Goal: Book appointment/travel/reservation

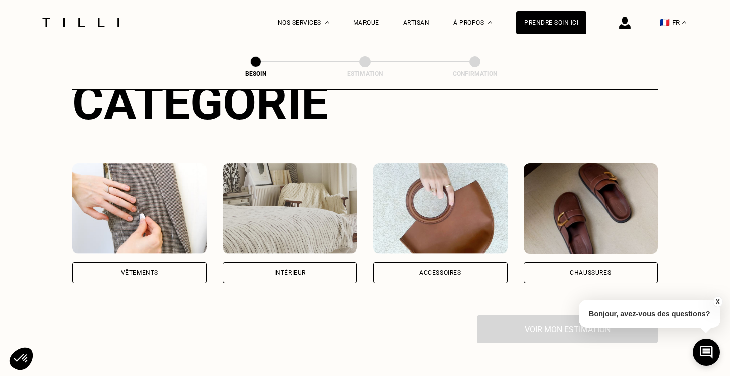
scroll to position [138, 0]
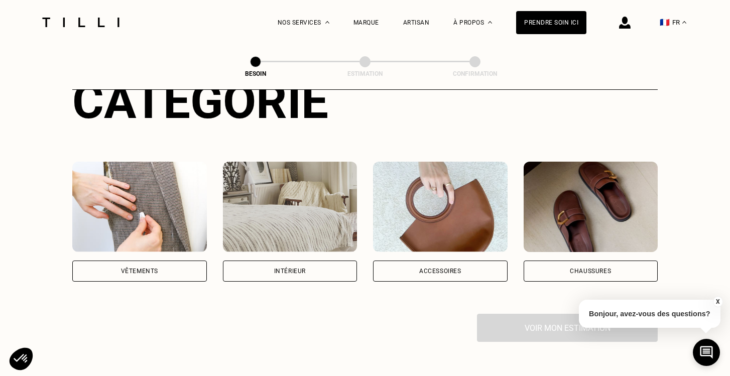
click at [119, 260] on div "Vêtements" at bounding box center [139, 270] width 134 height 21
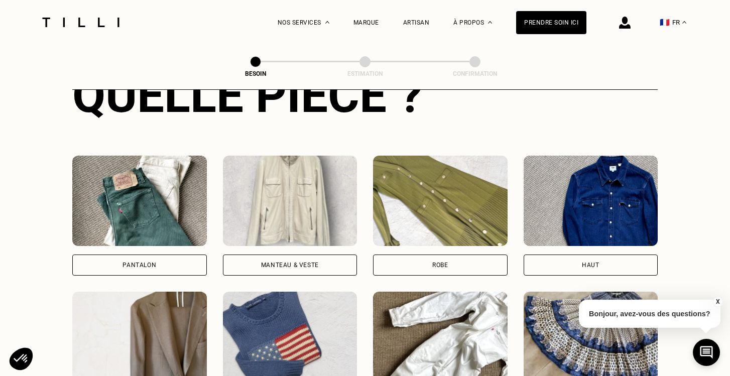
scroll to position [420, 0]
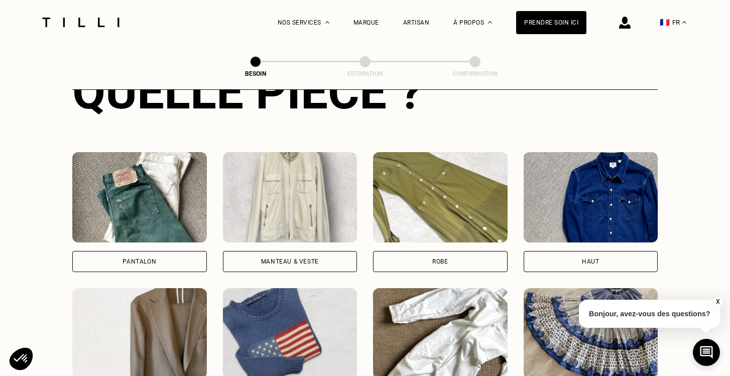
click at [126, 258] on div "Pantalon" at bounding box center [139, 261] width 34 height 6
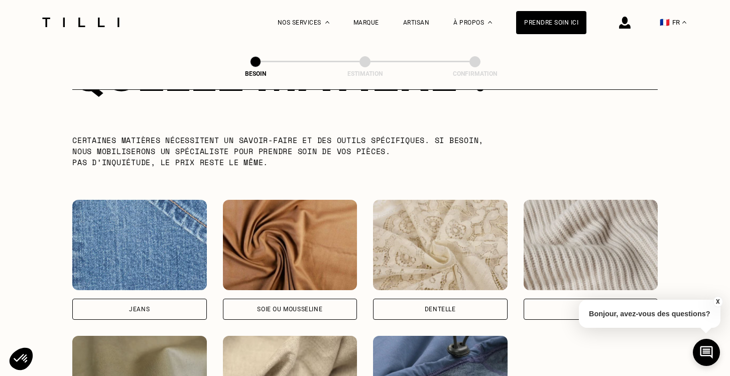
scroll to position [983, 0]
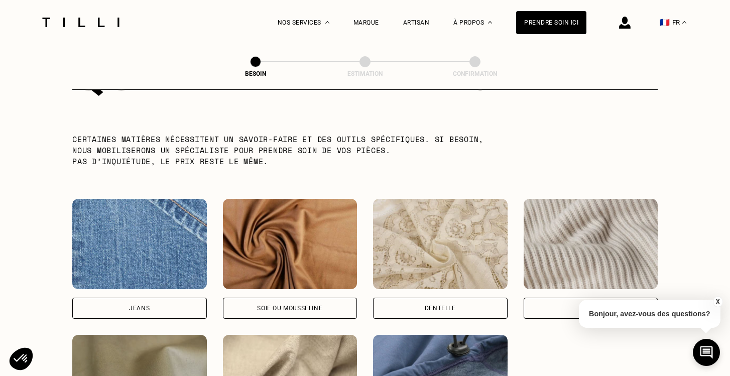
click at [132, 305] on div "Jeans" at bounding box center [139, 308] width 21 height 6
select select "FR"
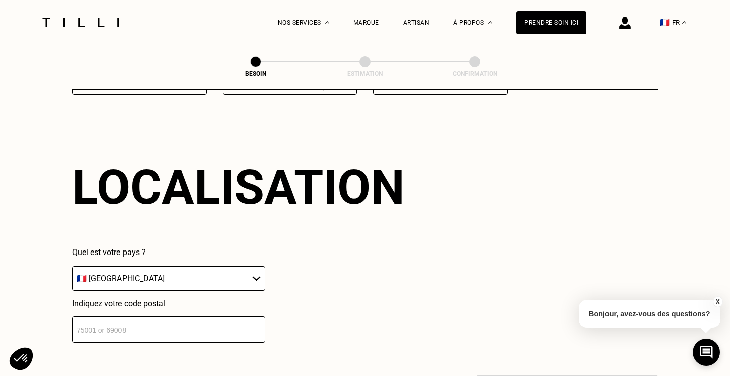
scroll to position [1346, 0]
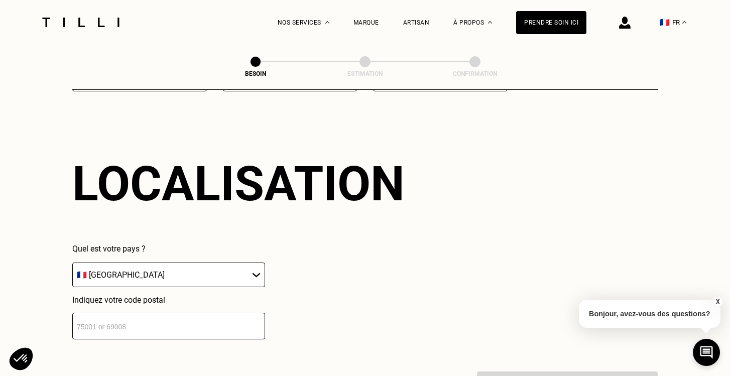
click at [145, 313] on input "number" at bounding box center [168, 326] width 193 height 27
type input "75011"
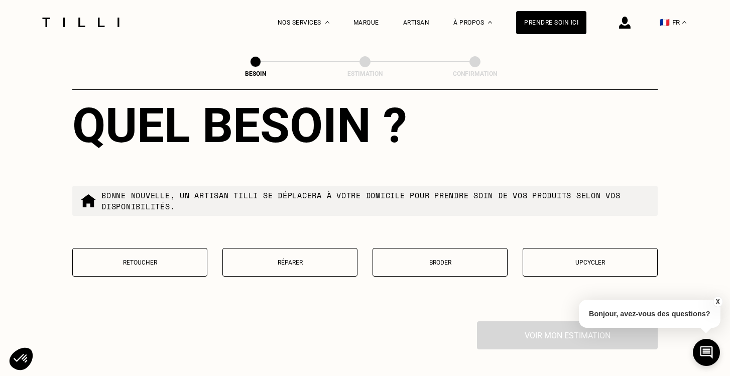
scroll to position [1653, 0]
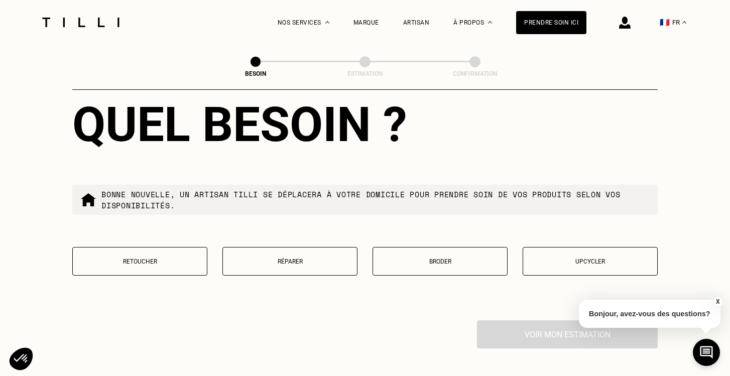
click at [278, 258] on p "Réparer" at bounding box center [290, 261] width 124 height 7
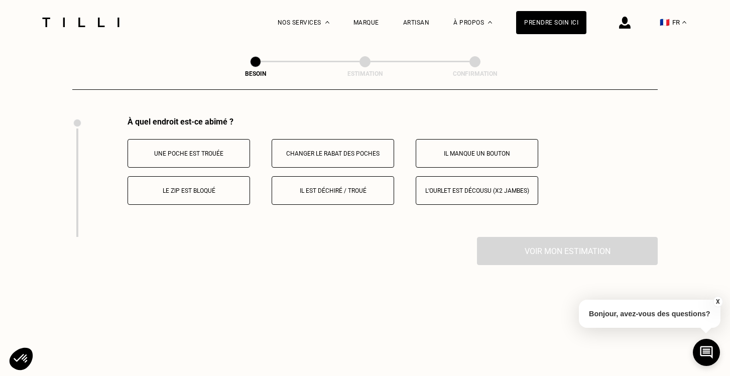
scroll to position [1858, 0]
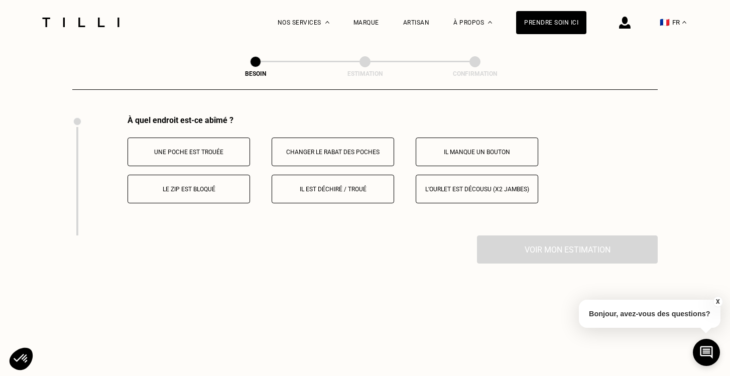
click at [325, 186] on p "Il est déchiré / troué" at bounding box center [332, 189] width 111 height 7
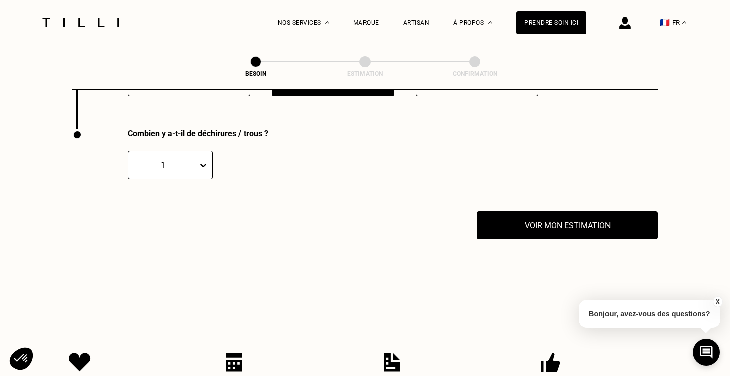
scroll to position [1971, 0]
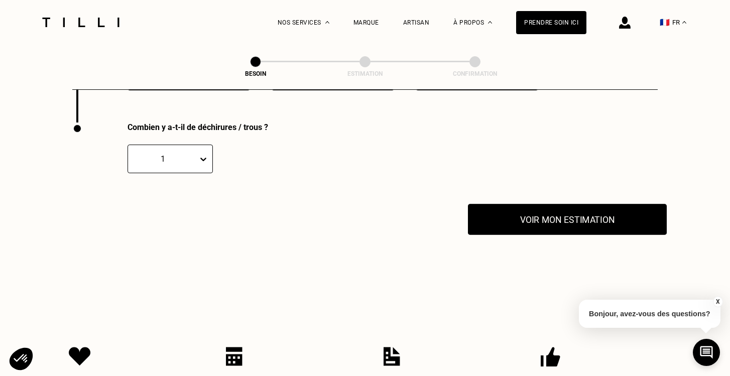
click at [555, 213] on button "Voir mon estimation" at bounding box center [567, 219] width 199 height 31
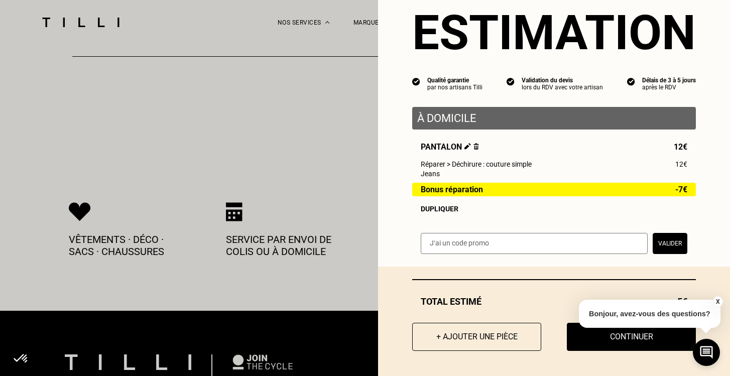
scroll to position [2124, 0]
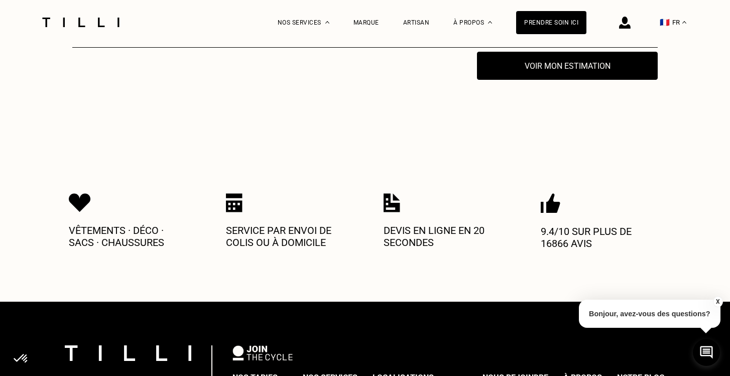
click at [718, 302] on button "X" at bounding box center [717, 301] width 10 height 11
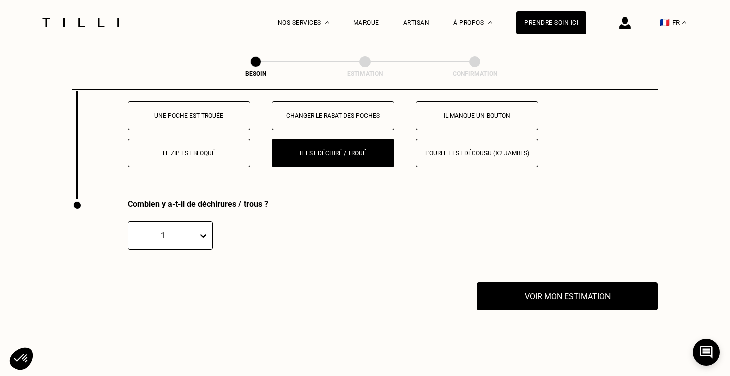
scroll to position [1895, 0]
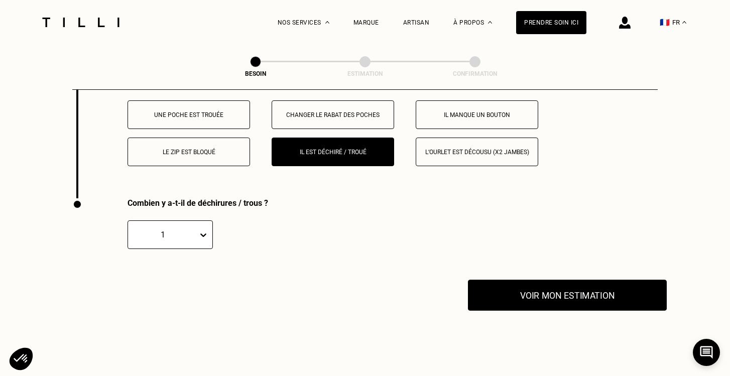
click at [554, 280] on button "Voir mon estimation" at bounding box center [567, 295] width 199 height 31
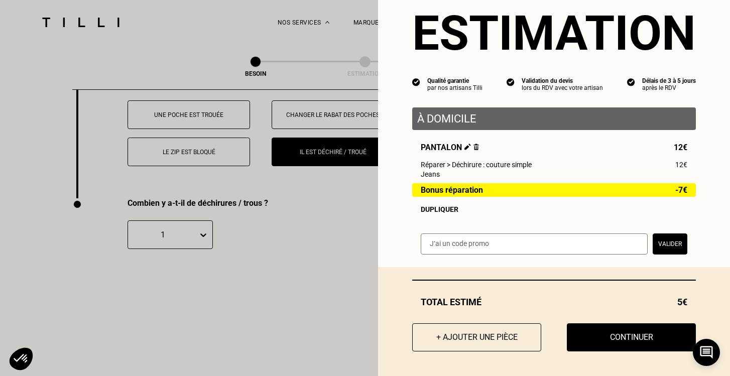
scroll to position [28, 0]
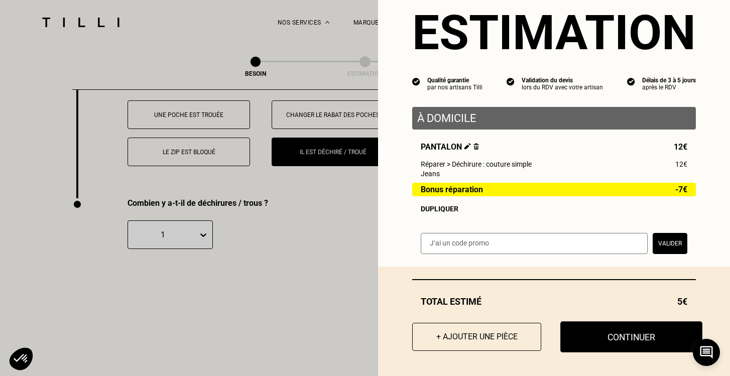
click at [616, 333] on button "Continuer" at bounding box center [631, 336] width 142 height 31
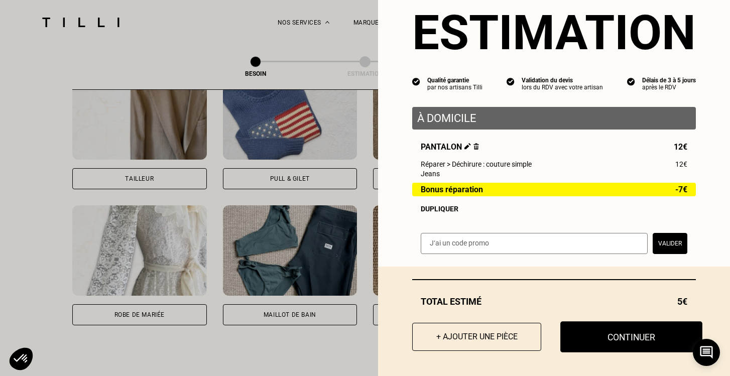
scroll to position [0, 0]
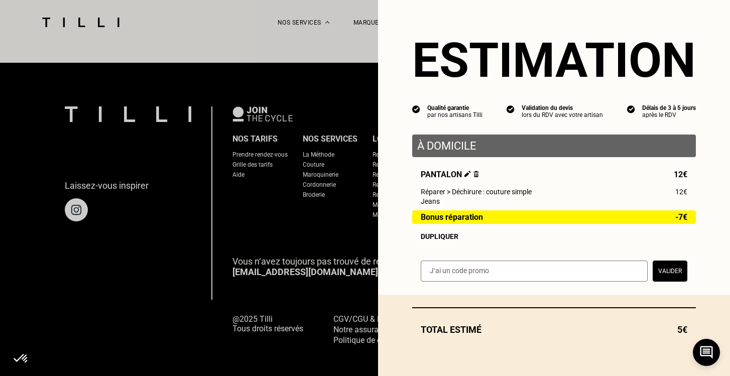
select select "FR"
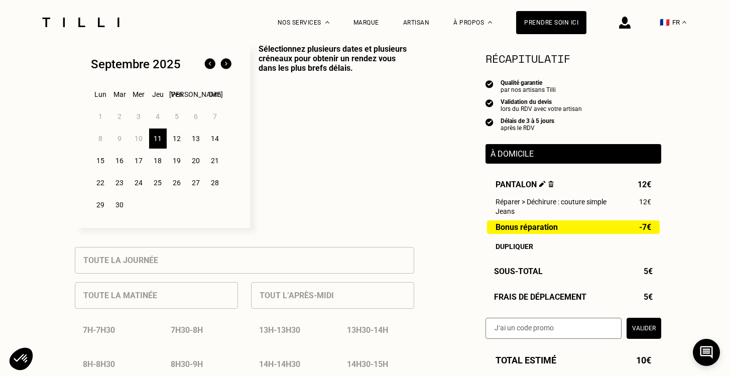
scroll to position [269, 0]
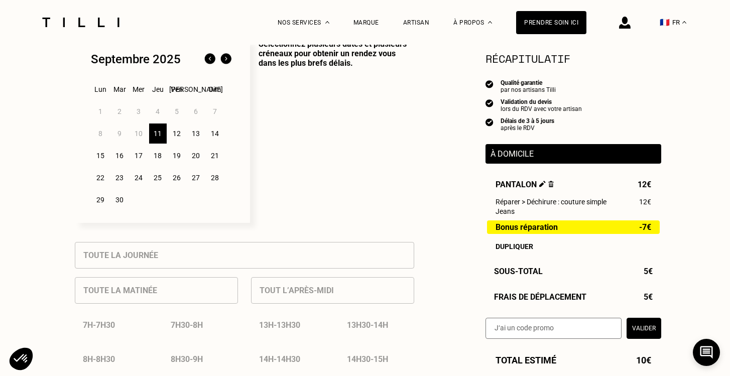
click at [158, 156] on div "18" at bounding box center [158, 156] width 18 height 20
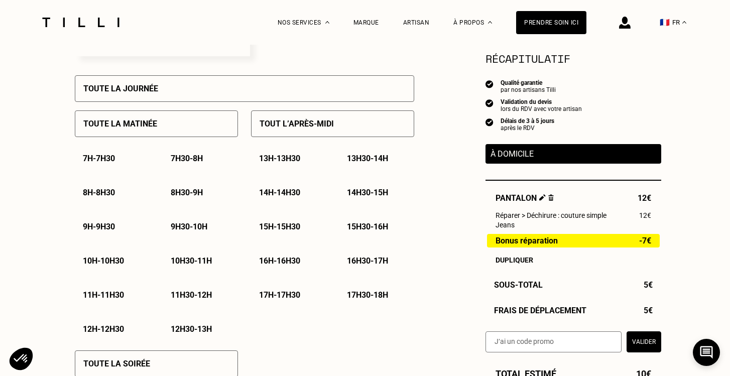
scroll to position [437, 0]
click at [183, 127] on div "Toute la matinée" at bounding box center [156, 123] width 163 height 27
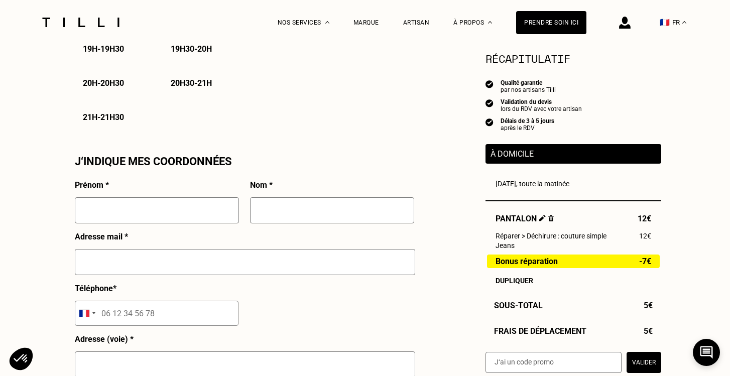
scroll to position [821, 0]
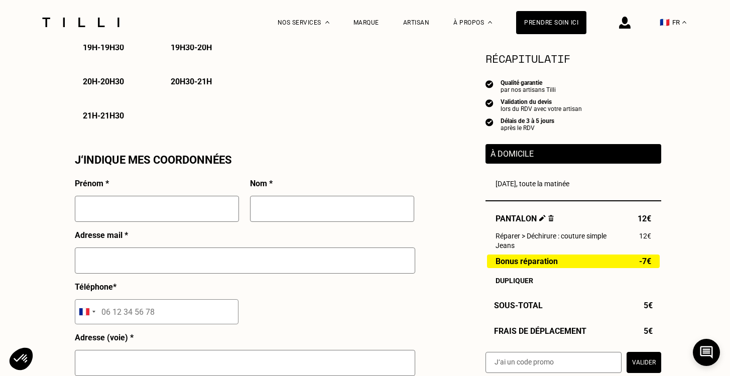
click at [152, 211] on input "text" at bounding box center [157, 209] width 164 height 26
type input "[PERSON_NAME]"
type input "Desvignes"
type input "[EMAIL_ADDRESS][DOMAIN_NAME]"
type input "06 62 02 43 59"
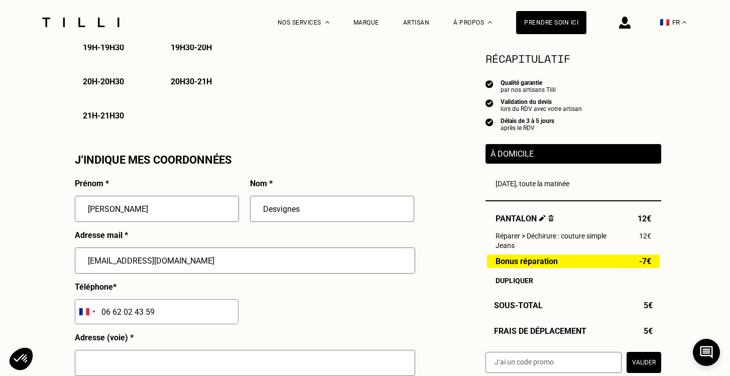
type input "[STREET_ADDRESS]"
type input "[GEOGRAPHIC_DATA]"
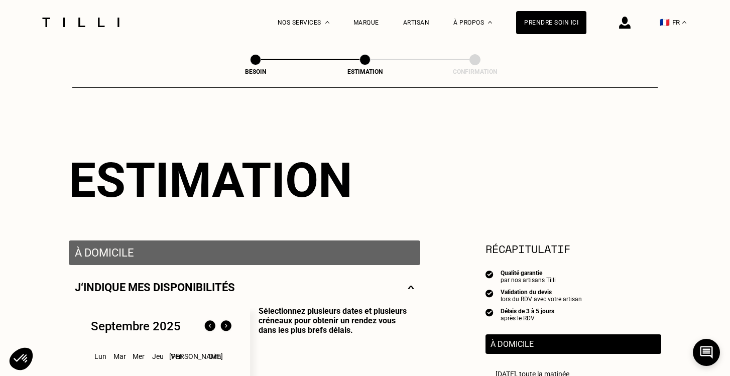
scroll to position [0, 0]
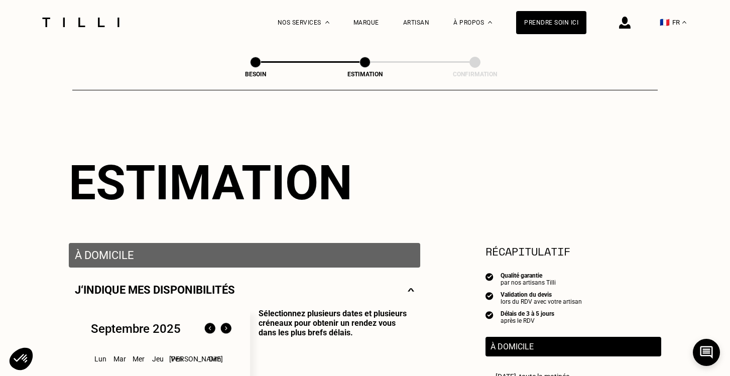
click at [71, 23] on img at bounding box center [81, 23] width 84 height 10
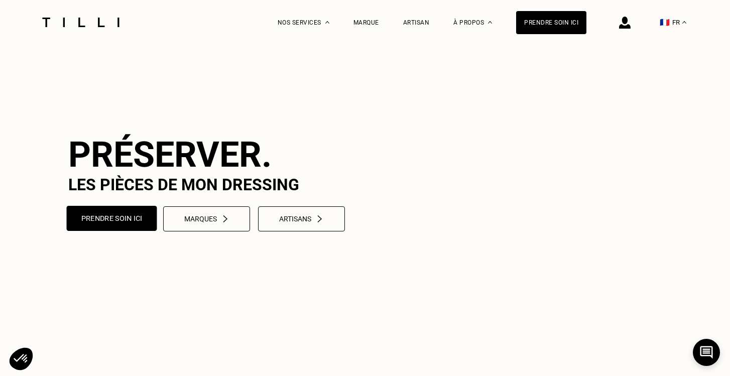
click at [127, 231] on button "Prendre soin ici" at bounding box center [112, 218] width 90 height 25
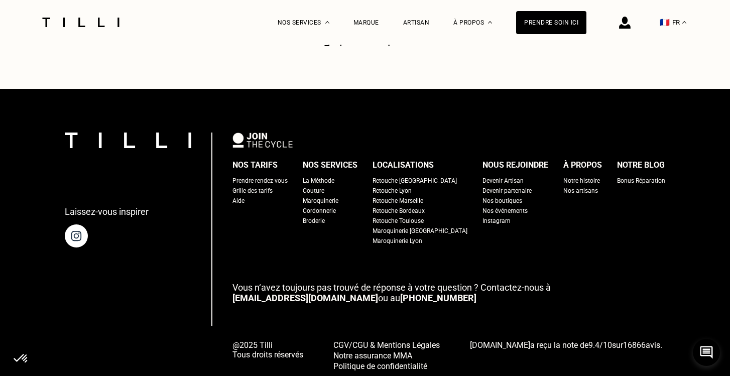
scroll to position [753, 0]
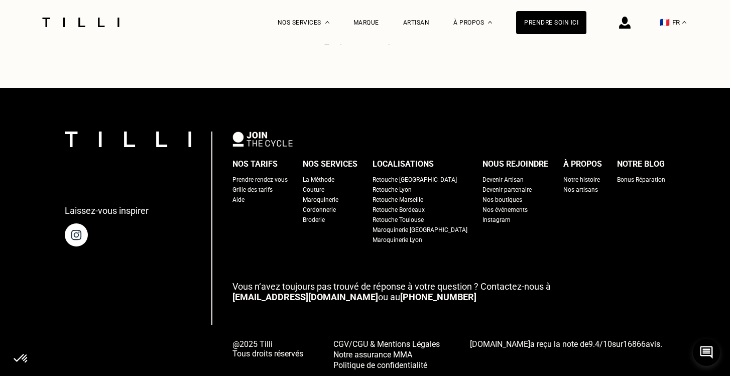
click at [275, 175] on div "Prendre rendez-vous" at bounding box center [259, 180] width 55 height 10
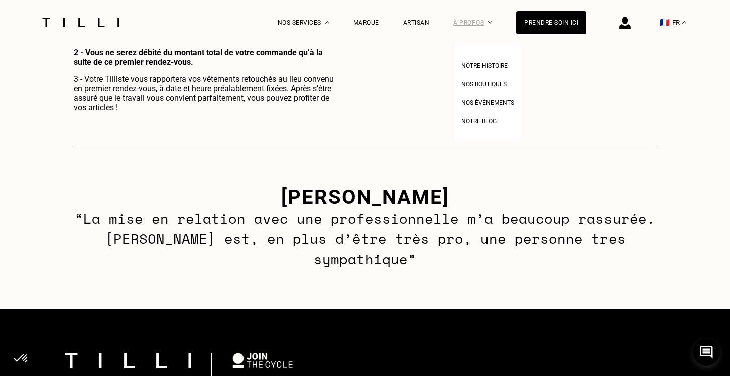
scroll to position [770, 0]
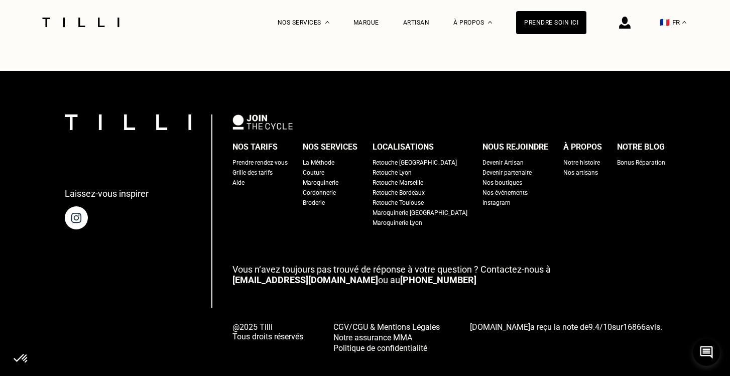
click at [408, 158] on div "Retouche [GEOGRAPHIC_DATA]" at bounding box center [414, 163] width 84 height 10
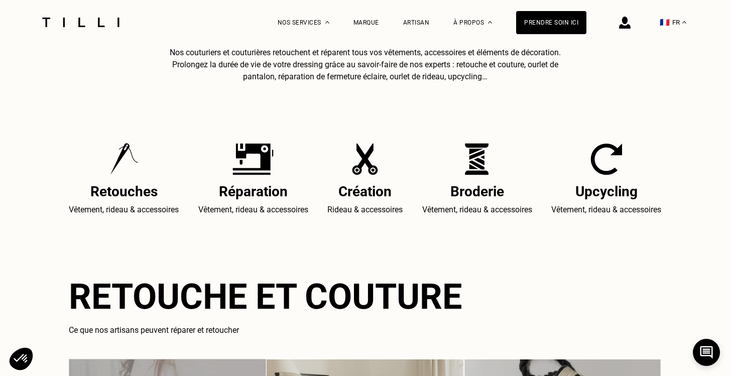
scroll to position [383, 0]
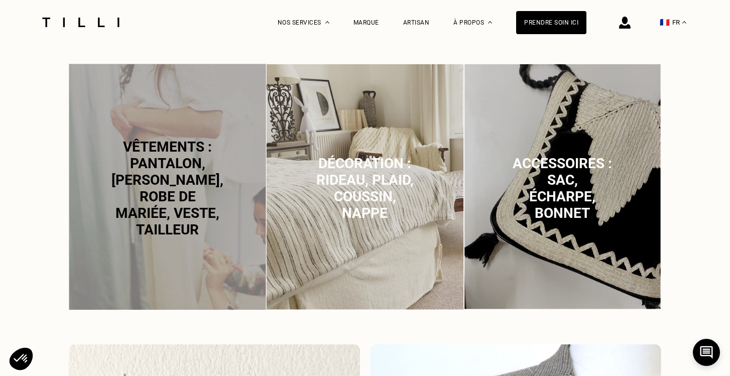
click at [173, 219] on span "Vêtements : pantalon, [PERSON_NAME], robe de mariée, veste, tailleur" at bounding box center [167, 188] width 112 height 99
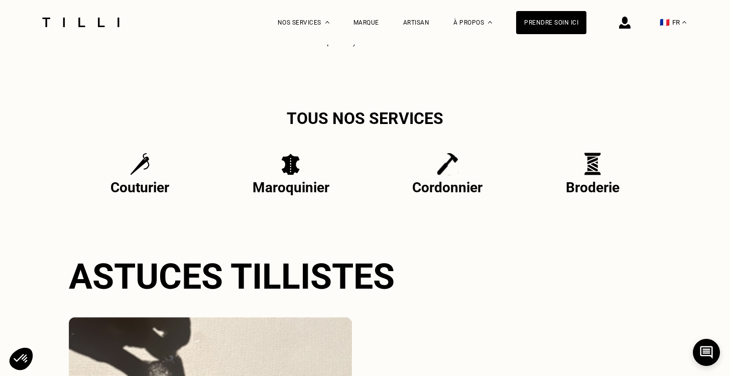
scroll to position [2043, 0]
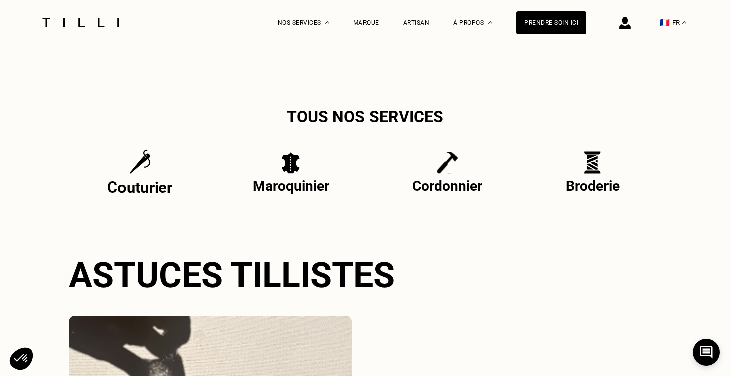
click at [141, 180] on p "Couturier" at bounding box center [139, 187] width 65 height 18
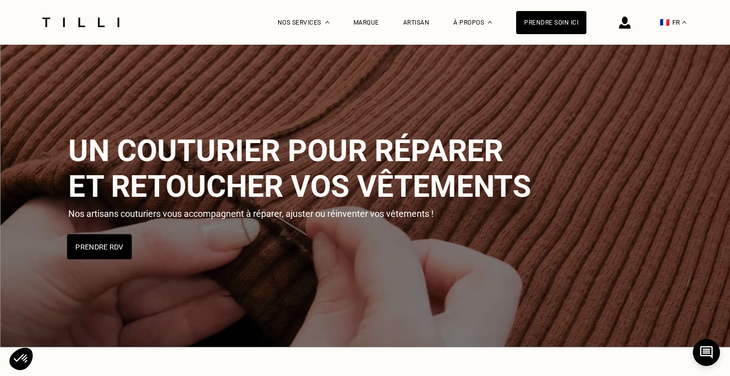
click at [97, 243] on button "Prendre RDV" at bounding box center [99, 246] width 65 height 25
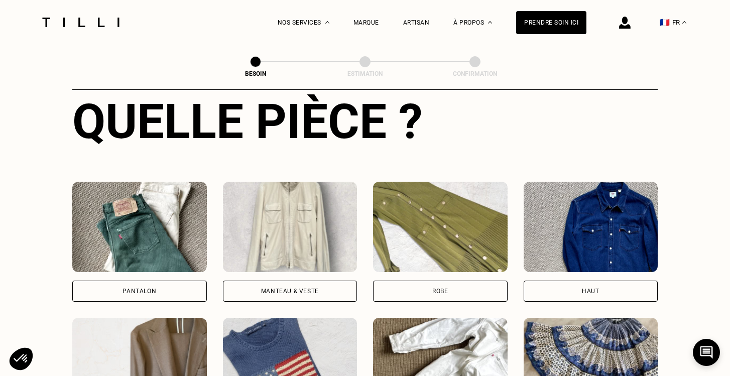
scroll to position [398, 0]
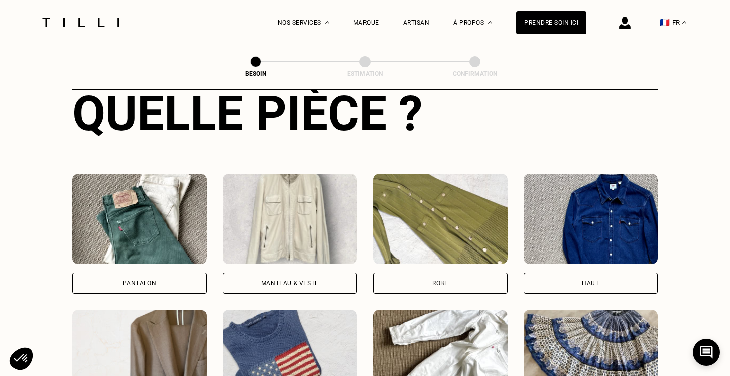
click at [123, 280] on div "Pantalon" at bounding box center [139, 283] width 34 height 6
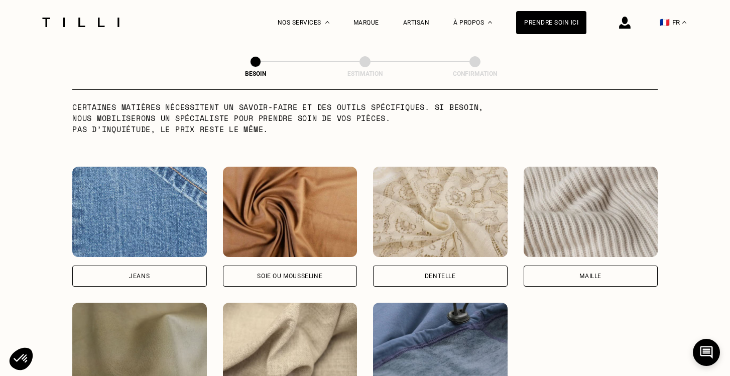
scroll to position [1020, 0]
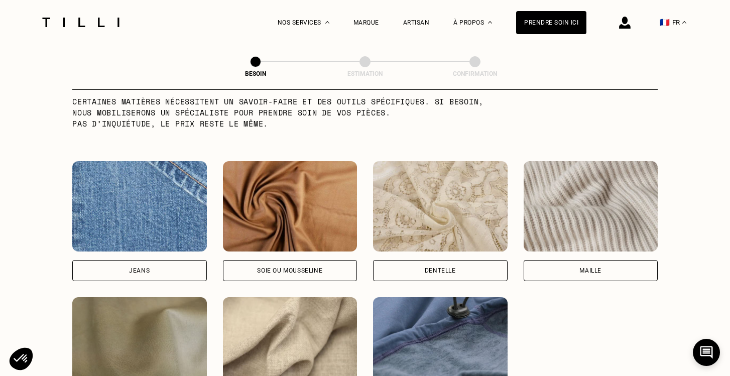
click at [148, 216] on img at bounding box center [139, 206] width 134 height 90
select select "FR"
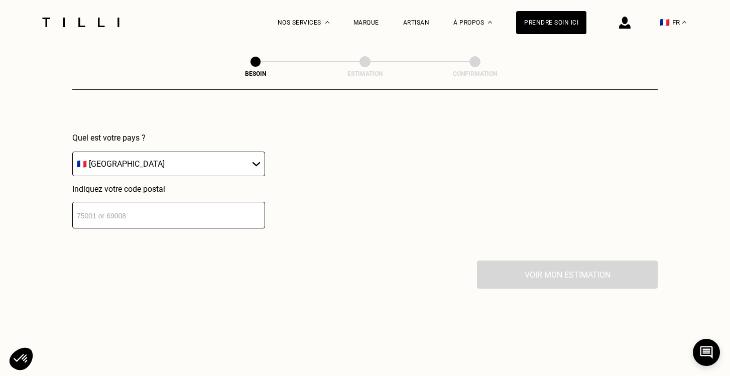
scroll to position [1465, 0]
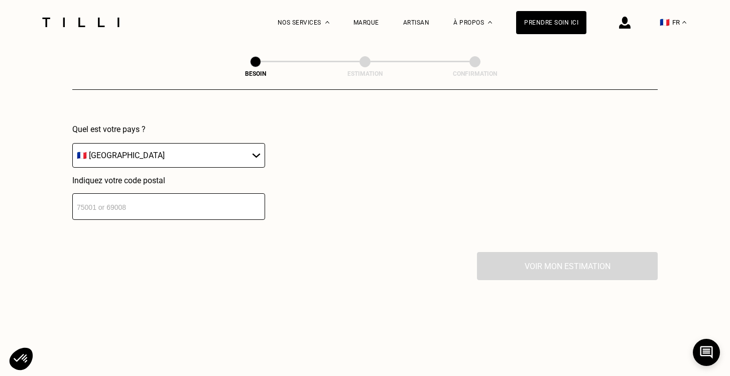
click at [129, 216] on div "Localisation Quel est votre pays ? 🇩🇪 [GEOGRAPHIC_DATA] 🇦🇹 [GEOGRAPHIC_DATA] 🇧🇪…" at bounding box center [364, 128] width 585 height 248
click at [121, 197] on input "number" at bounding box center [168, 206] width 193 height 27
type input "75011"
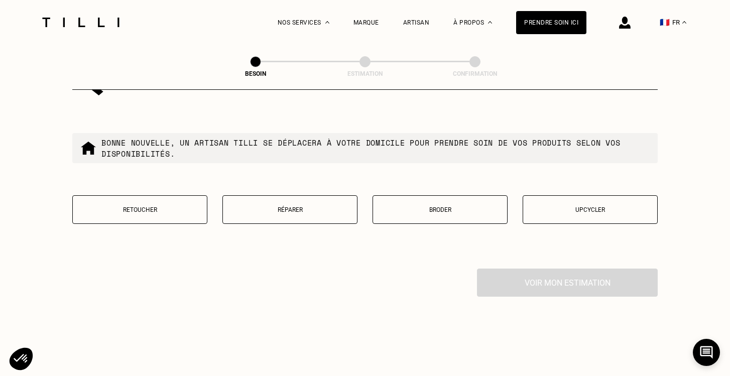
scroll to position [1706, 0]
click at [269, 202] on button "Réparer" at bounding box center [289, 208] width 135 height 29
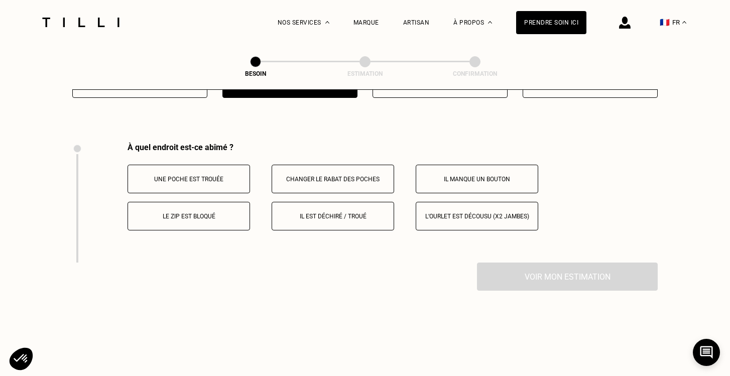
scroll to position [1851, 0]
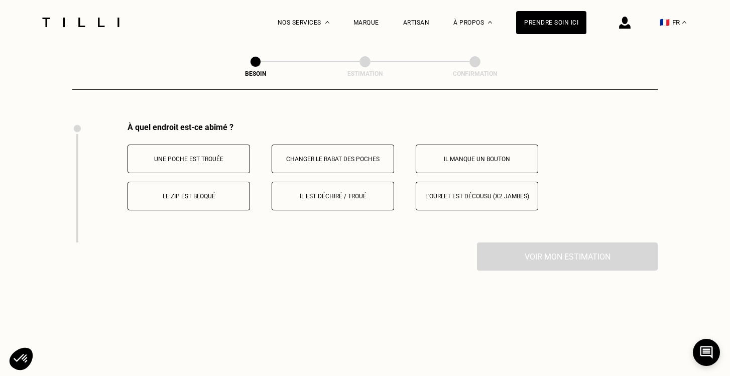
click at [343, 193] on p "Il est déchiré / troué" at bounding box center [332, 196] width 111 height 7
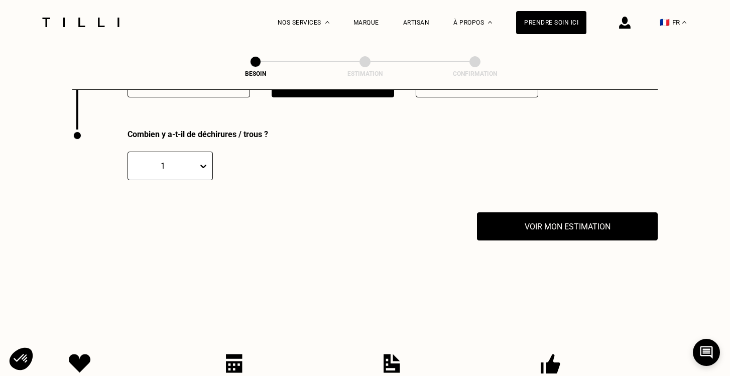
scroll to position [1971, 0]
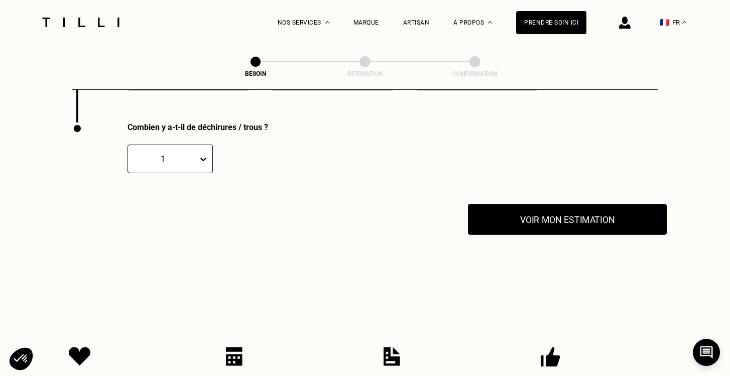
click at [542, 210] on button "Voir mon estimation" at bounding box center [567, 219] width 199 height 31
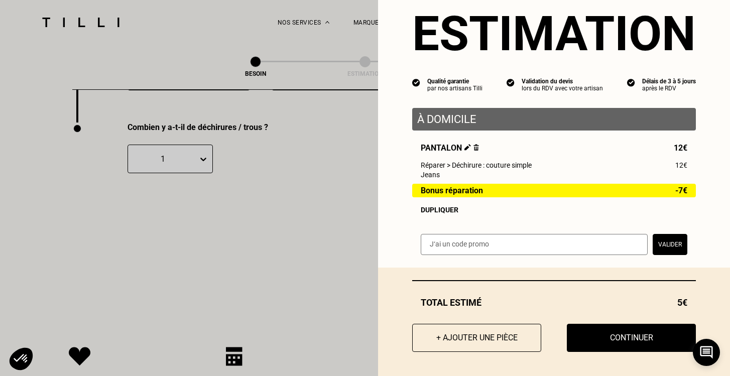
scroll to position [28, 0]
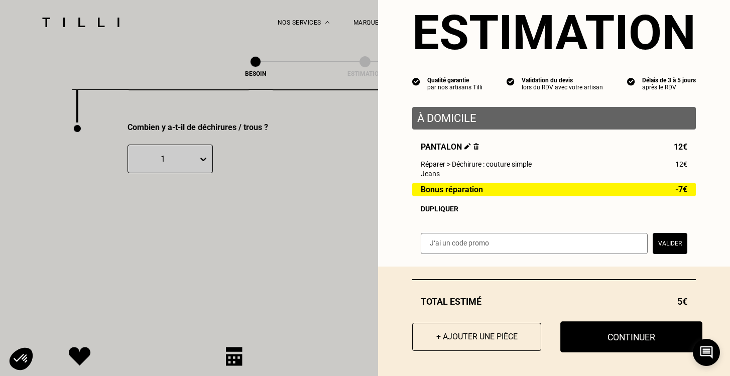
click at [590, 342] on button "Continuer" at bounding box center [631, 336] width 142 height 31
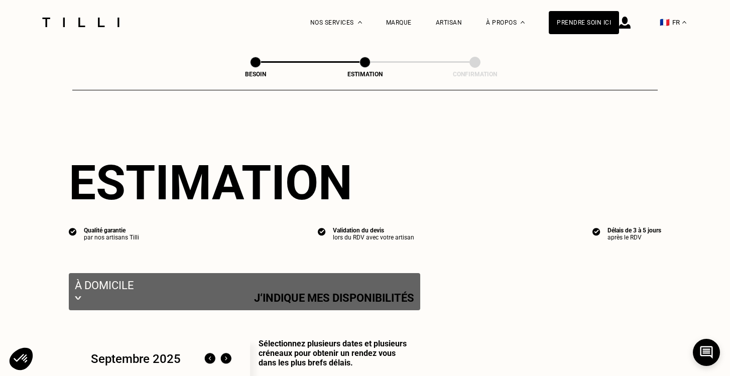
select select "FR"
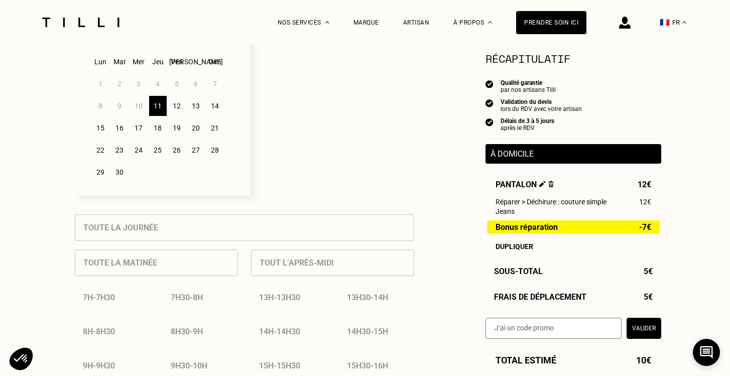
scroll to position [333, 0]
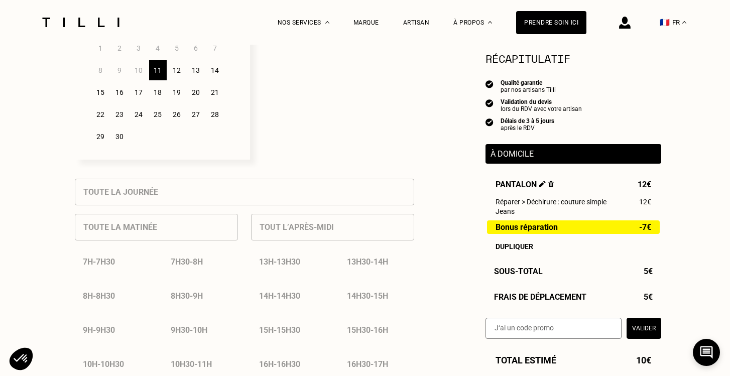
click at [160, 92] on div "18" at bounding box center [158, 92] width 18 height 20
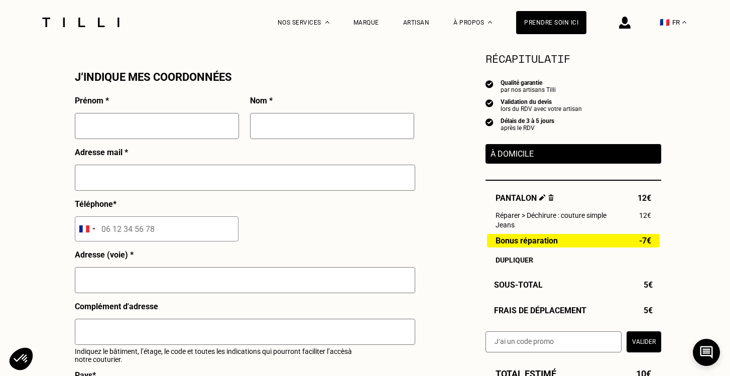
scroll to position [941, 0]
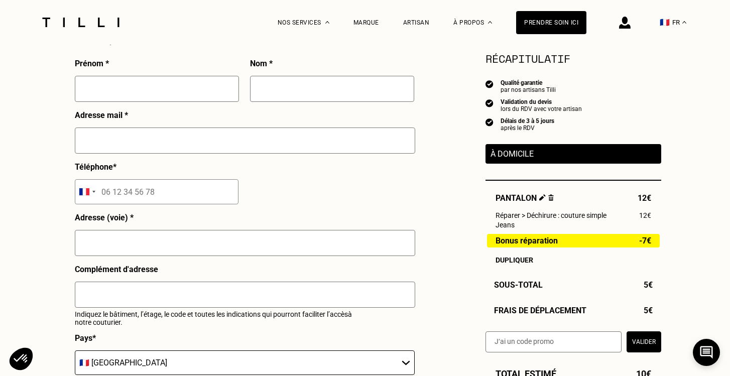
click at [148, 88] on input "text" at bounding box center [157, 89] width 164 height 26
type input "[PERSON_NAME]"
type input "Desvignes"
type input "[EMAIL_ADDRESS][DOMAIN_NAME]"
type input "06 62 02 43 59"
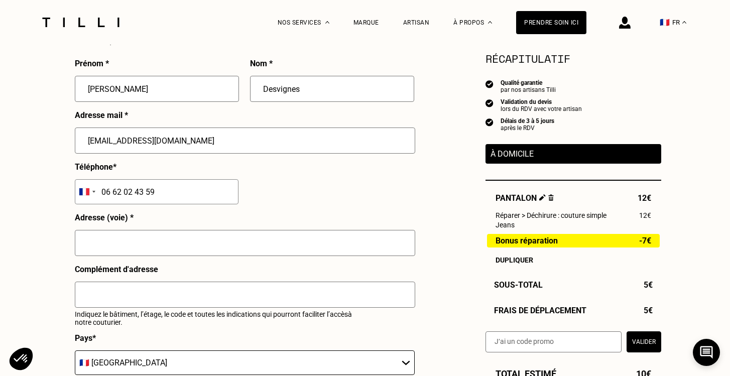
type input "[STREET_ADDRESS]"
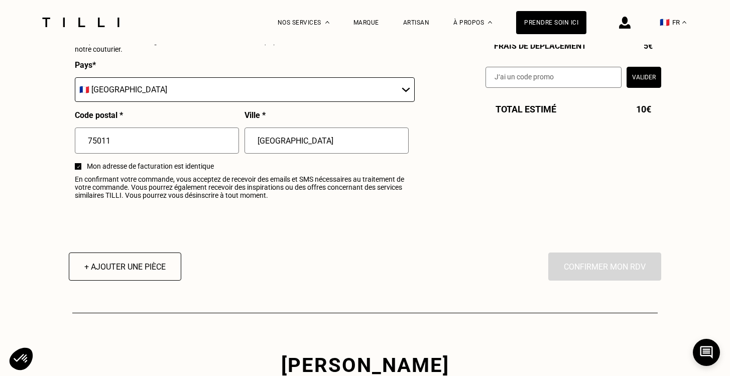
scroll to position [1213, 0]
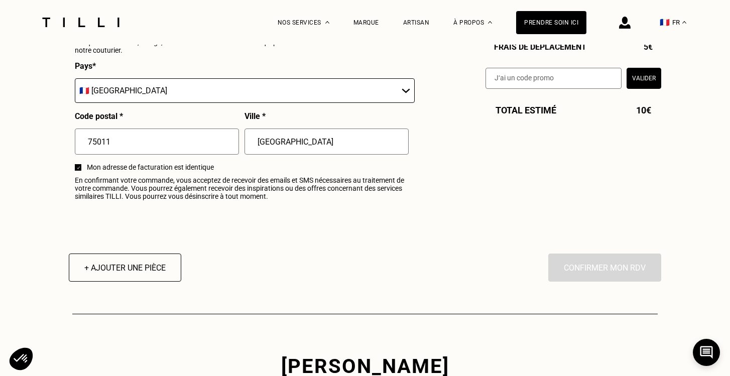
click at [575, 265] on div "En cliquant sur “Confirmer”, vous déclenchez l’intervention de l’un des nos art…" at bounding box center [604, 267] width 113 height 28
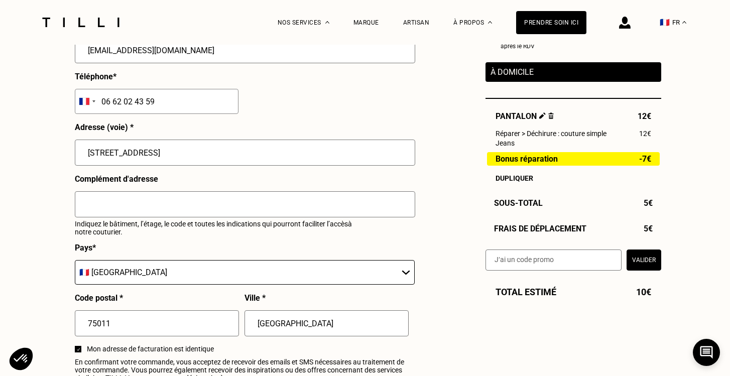
scroll to position [1022, 0]
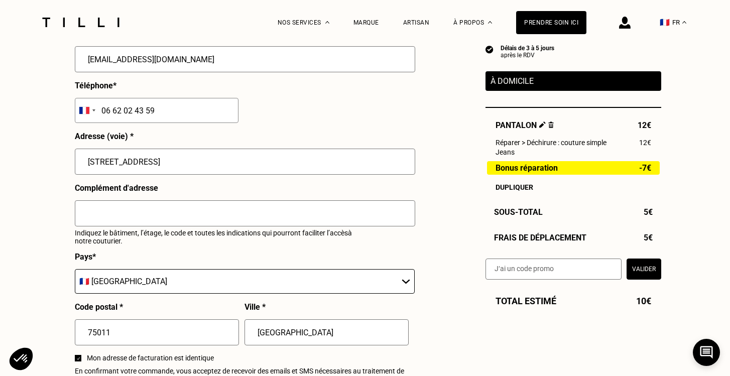
click at [261, 332] on input "[GEOGRAPHIC_DATA]" at bounding box center [326, 332] width 164 height 26
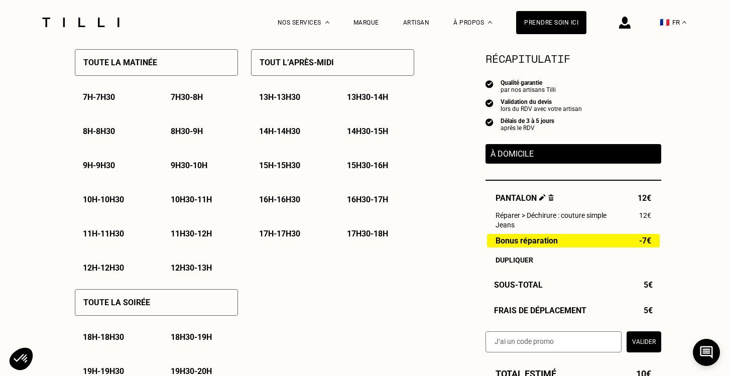
scroll to position [500, 0]
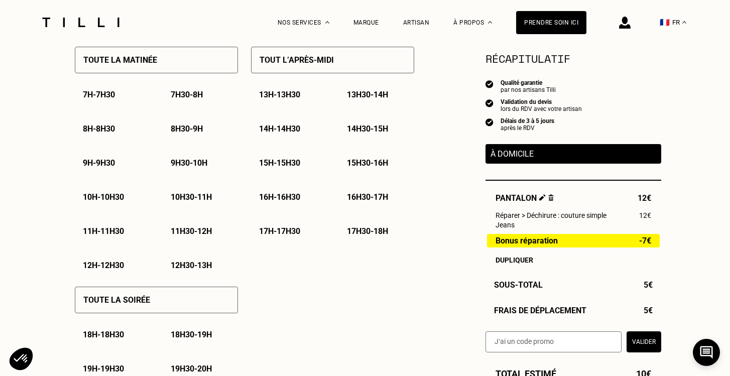
type input "[GEOGRAPHIC_DATA]"
click at [177, 52] on div "Toute la matinée" at bounding box center [156, 60] width 163 height 27
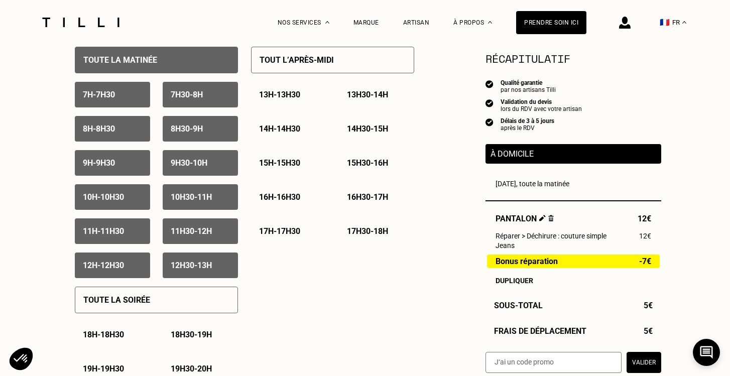
click at [192, 193] on p "10h30 - 11h" at bounding box center [191, 197] width 41 height 10
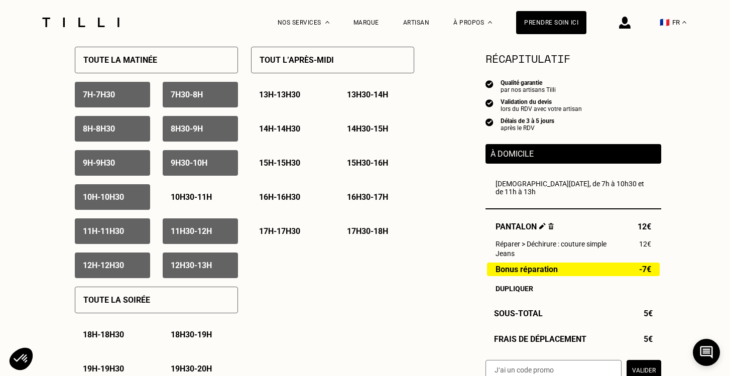
click at [158, 57] on div "Toute la matinée" at bounding box center [156, 60] width 163 height 27
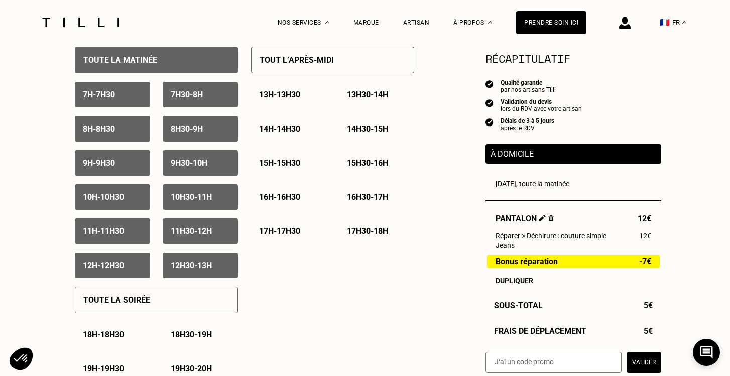
click at [200, 198] on p "10h30 - 11h" at bounding box center [191, 197] width 41 height 10
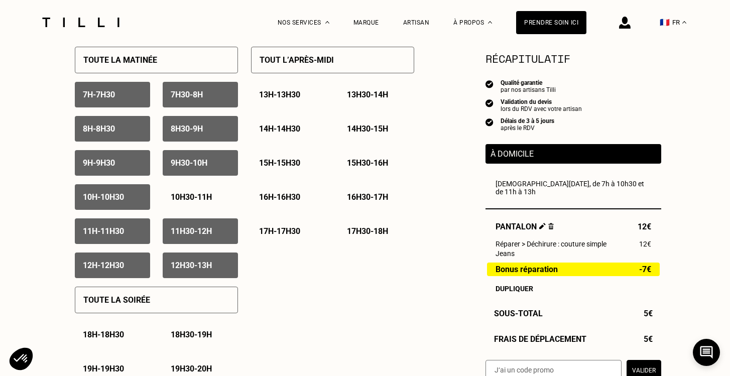
click at [102, 195] on p "10h - 10h30" at bounding box center [103, 197] width 41 height 10
click at [100, 155] on div "9h - 9h30" at bounding box center [112, 163] width 75 height 26
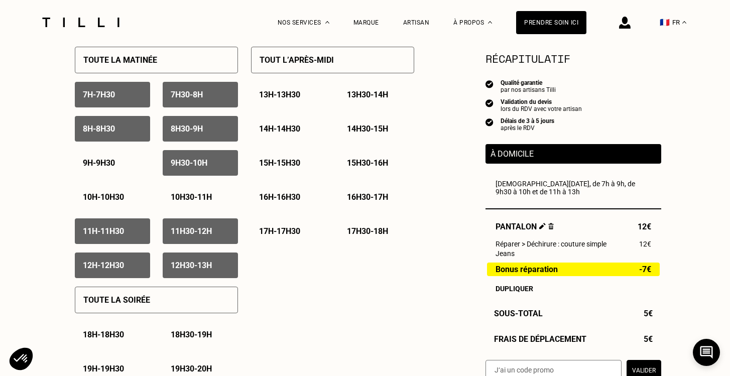
click at [108, 62] on p "Toute la matinée" at bounding box center [120, 60] width 74 height 10
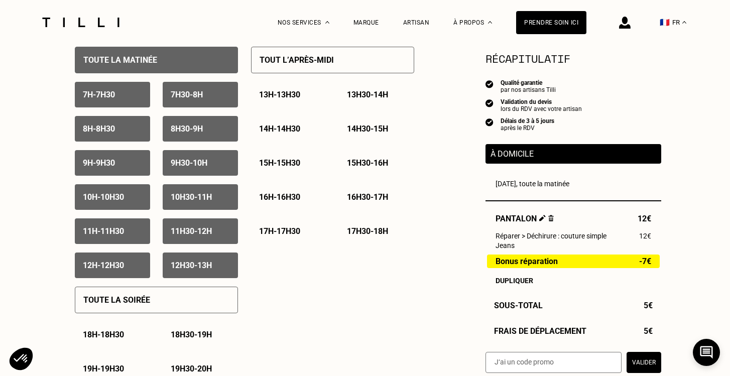
click at [108, 62] on p "Toute la matinée" at bounding box center [120, 60] width 74 height 10
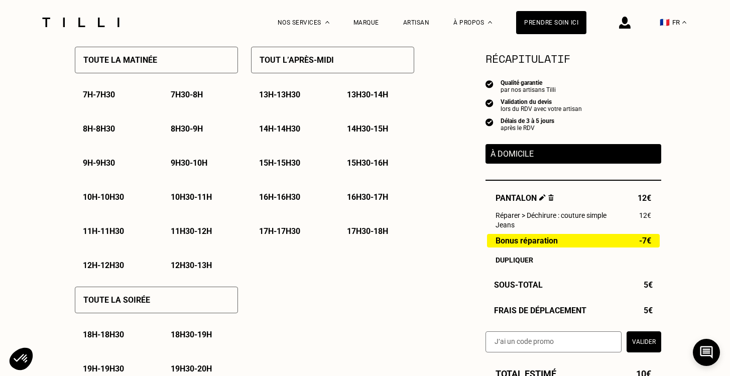
click at [192, 201] on p "10h30 - 11h" at bounding box center [191, 197] width 41 height 10
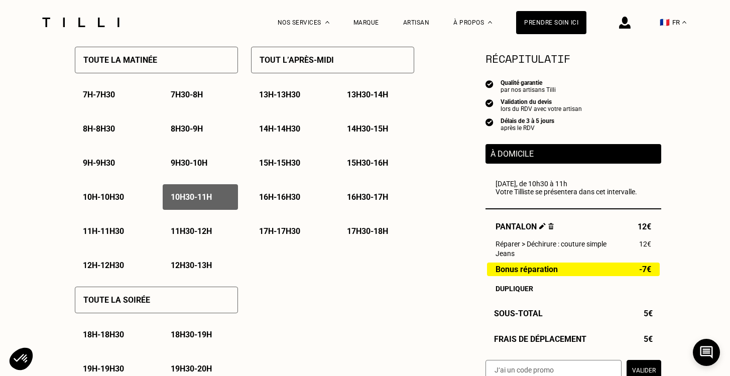
click at [106, 226] on div "11h - 11h30" at bounding box center [112, 231] width 75 height 26
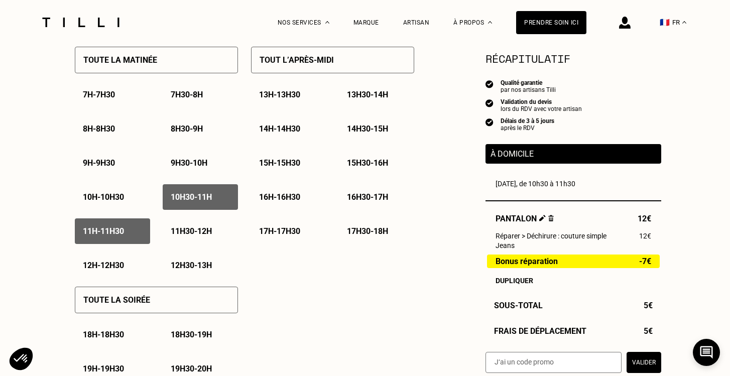
click at [193, 228] on p "11h30 - 12h" at bounding box center [191, 231] width 41 height 10
click at [108, 258] on div "12h - 12h30" at bounding box center [112, 265] width 75 height 26
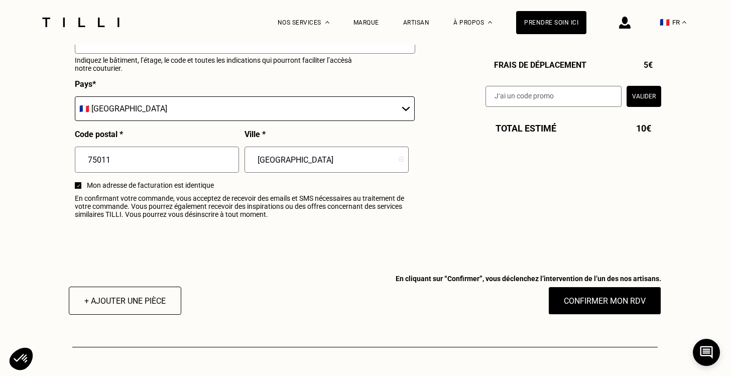
scroll to position [1242, 0]
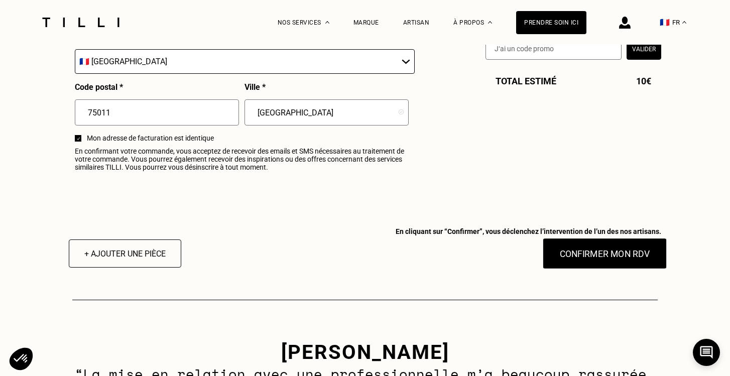
click at [594, 254] on button "Confirmer mon RDV" at bounding box center [605, 253] width 124 height 31
